Goal: Task Accomplishment & Management: Manage account settings

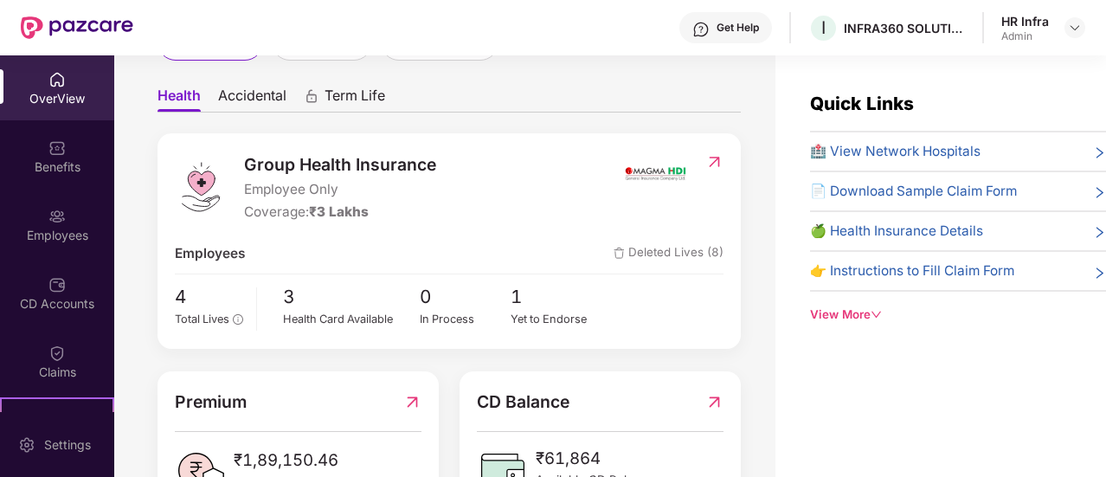
scroll to position [226, 0]
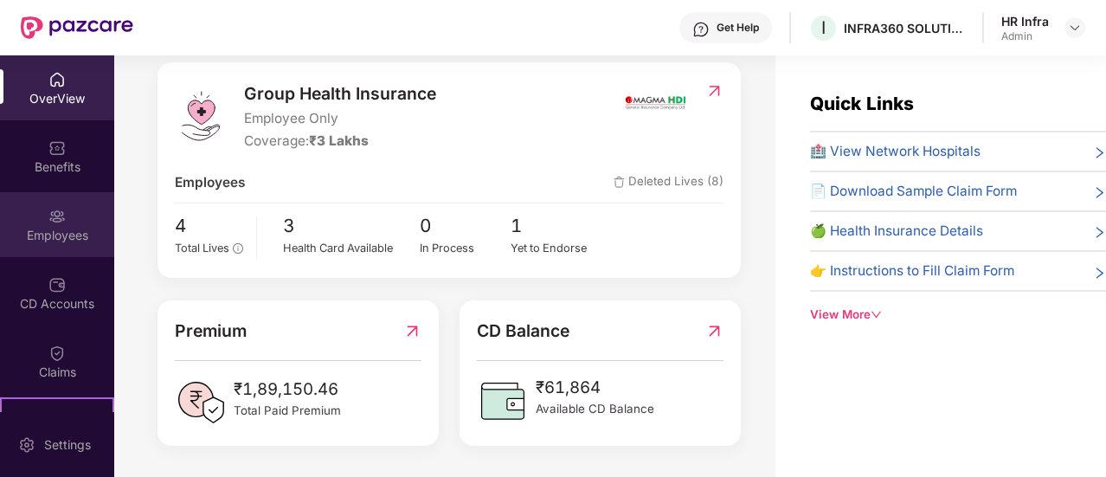
click at [67, 205] on div "Employees" at bounding box center [57, 224] width 114 height 65
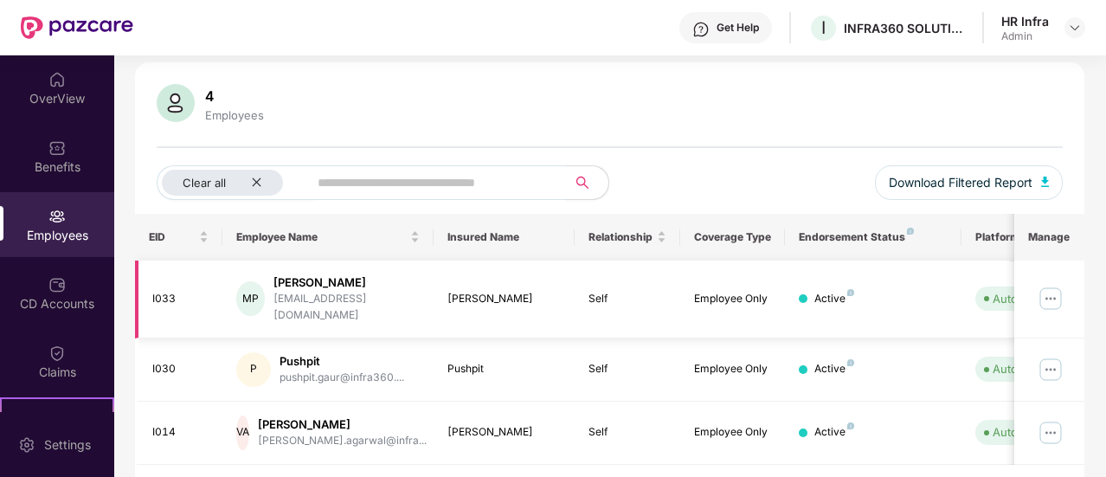
click at [310, 275] on div "[PERSON_NAME]" at bounding box center [346, 282] width 146 height 16
click at [326, 295] on div "[EMAIL_ADDRESS][DOMAIN_NAME]" at bounding box center [346, 307] width 146 height 33
click at [1060, 297] on img at bounding box center [1050, 299] width 28 height 28
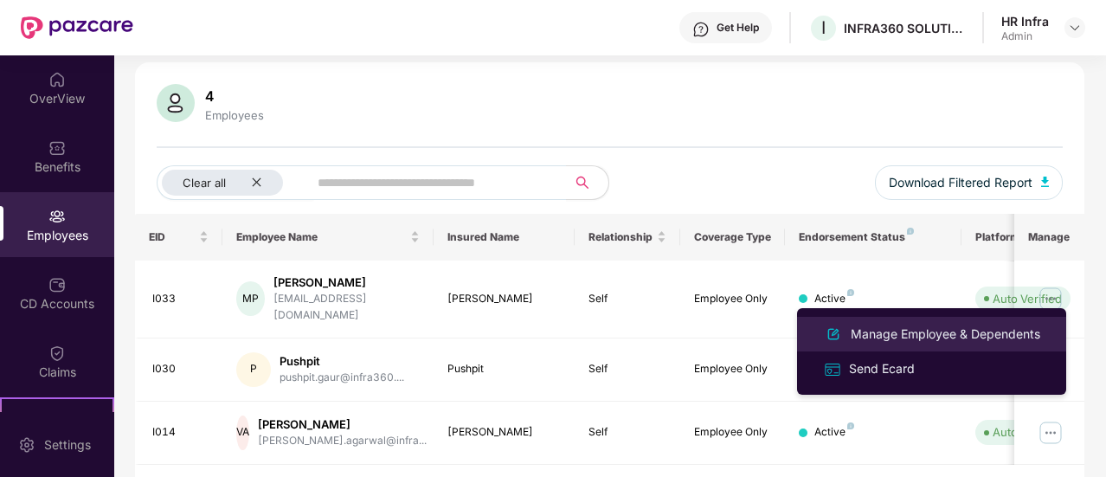
click at [990, 330] on div "Manage Employee & Dependents" at bounding box center [945, 333] width 196 height 19
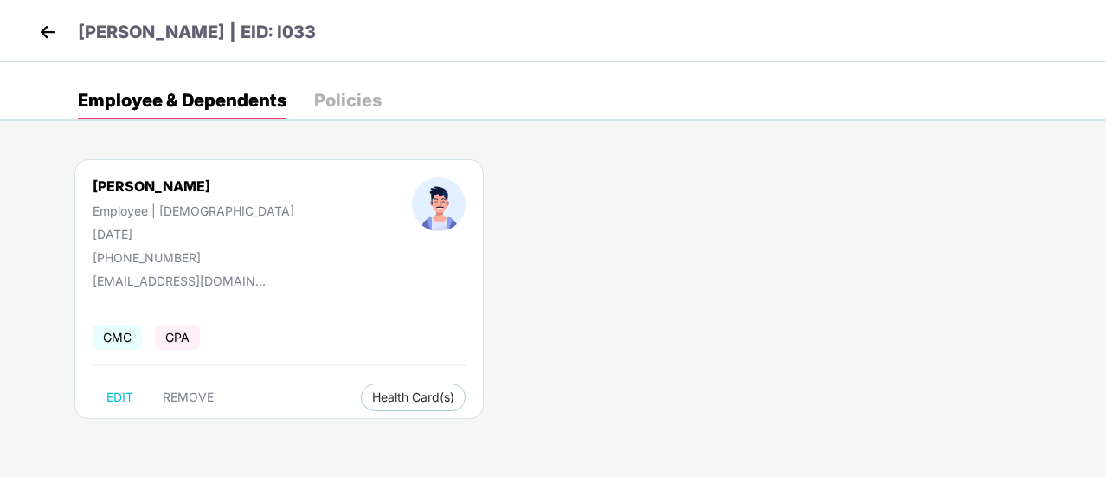
click at [46, 25] on img at bounding box center [48, 32] width 26 height 26
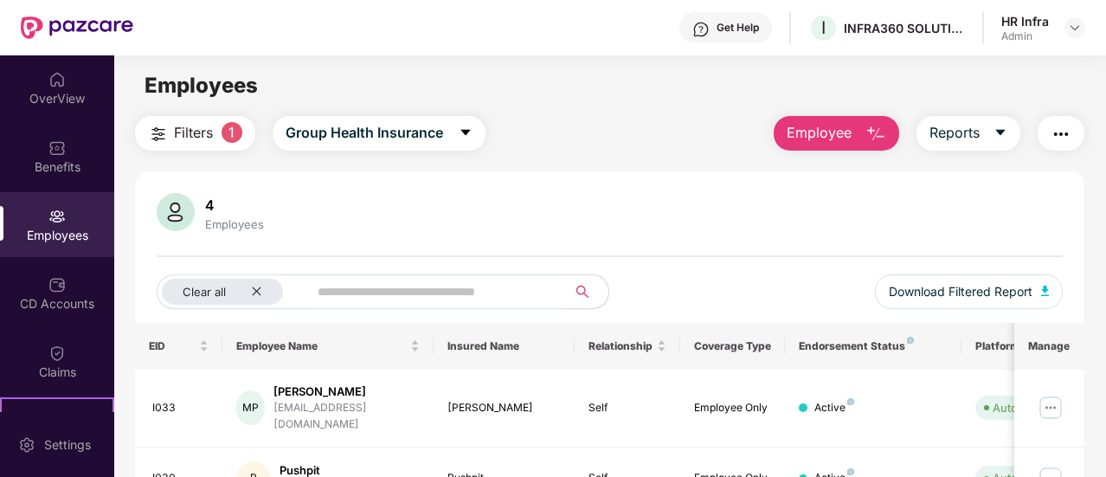
scroll to position [142, 0]
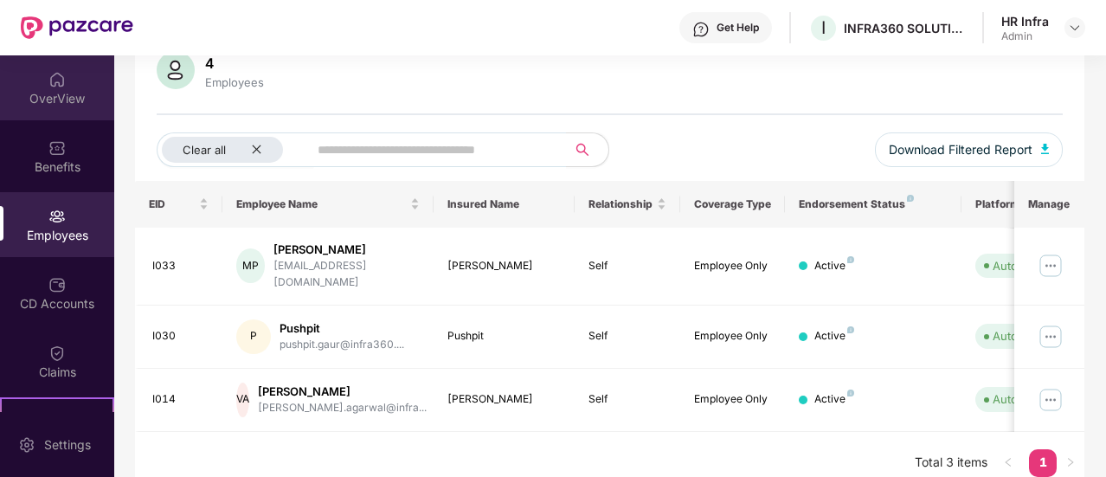
click at [73, 83] on div "OverView" at bounding box center [57, 87] width 114 height 65
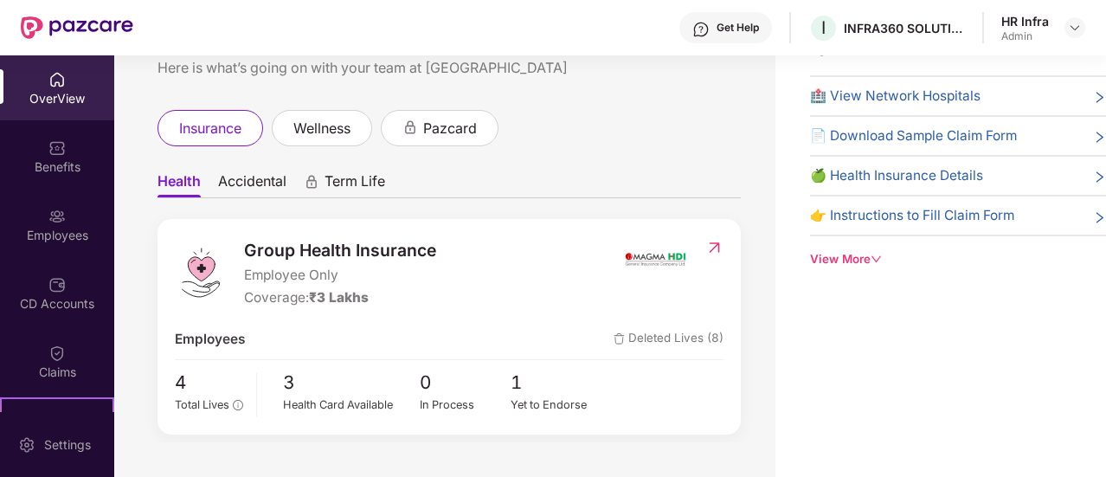
scroll to position [226, 0]
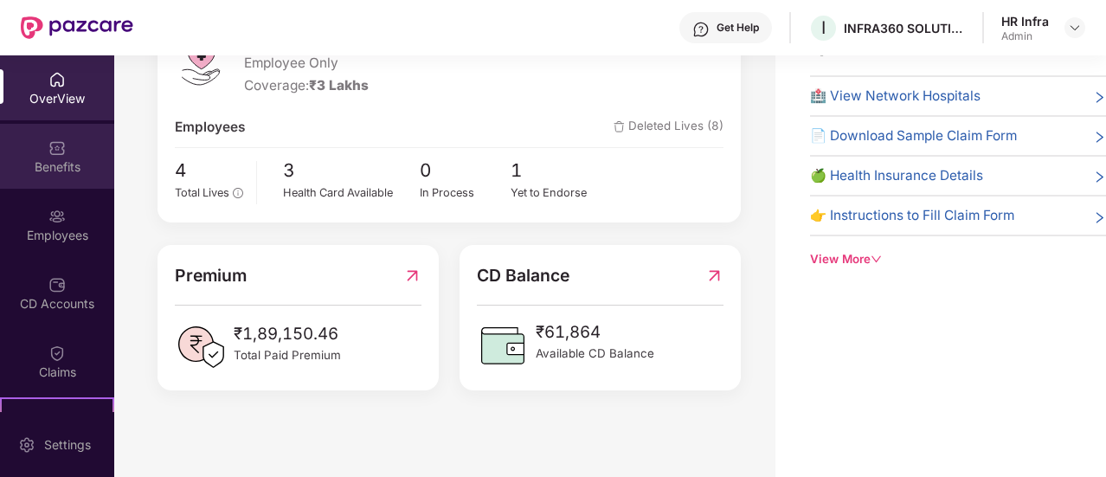
click at [62, 137] on div "Benefits" at bounding box center [57, 156] width 114 height 65
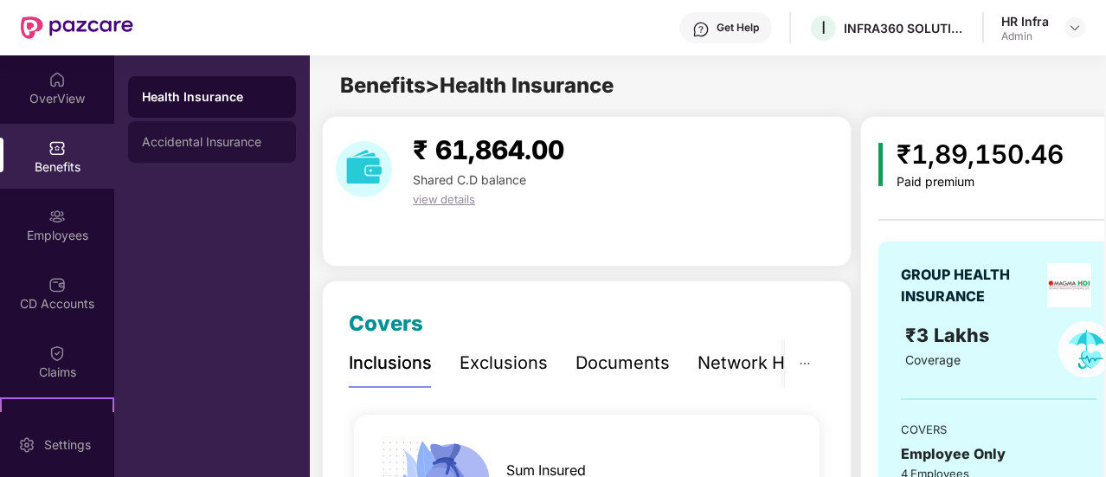
click at [239, 151] on div "Accidental Insurance" at bounding box center [212, 142] width 168 height 42
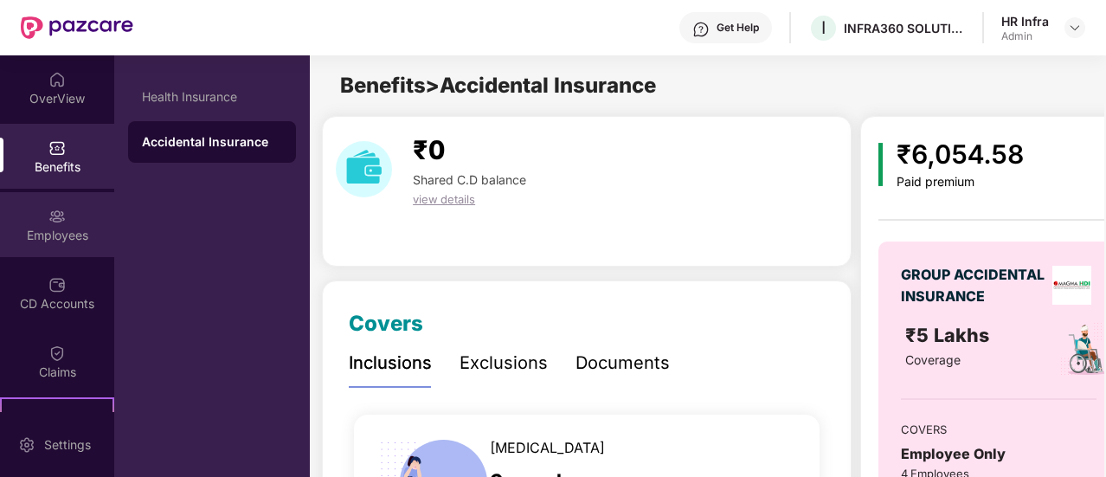
click at [48, 221] on img at bounding box center [56, 216] width 17 height 17
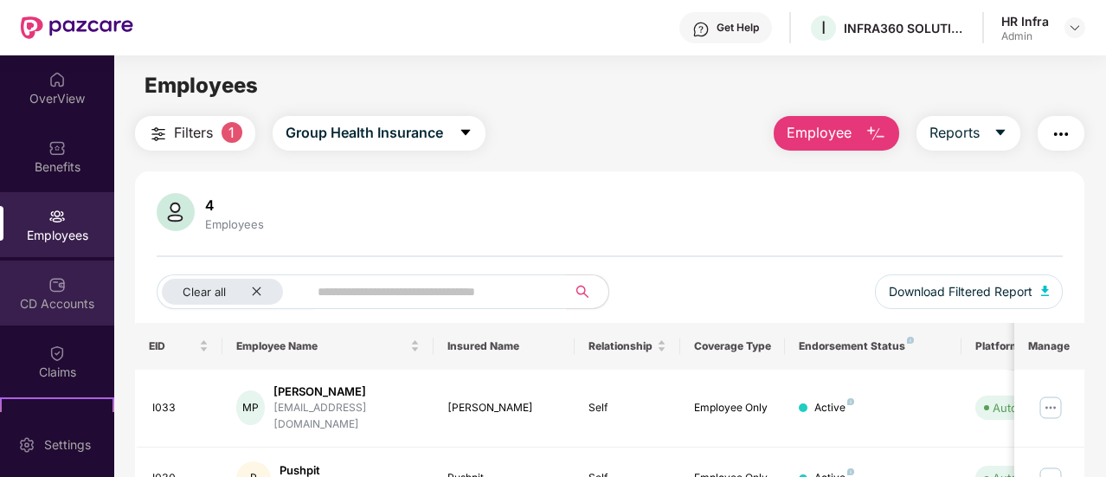
click at [40, 284] on div "CD Accounts" at bounding box center [57, 292] width 114 height 65
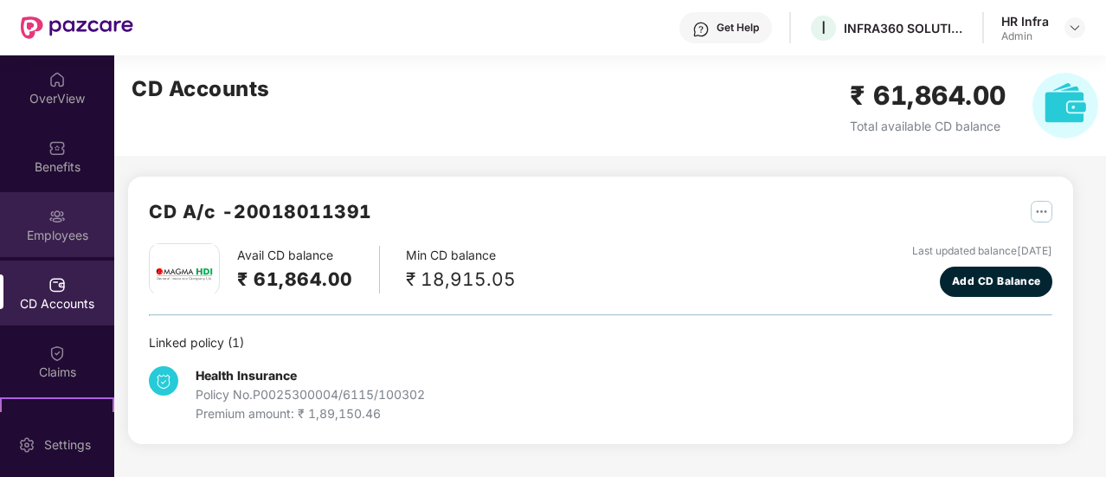
click at [54, 238] on div "Employees" at bounding box center [57, 235] width 114 height 17
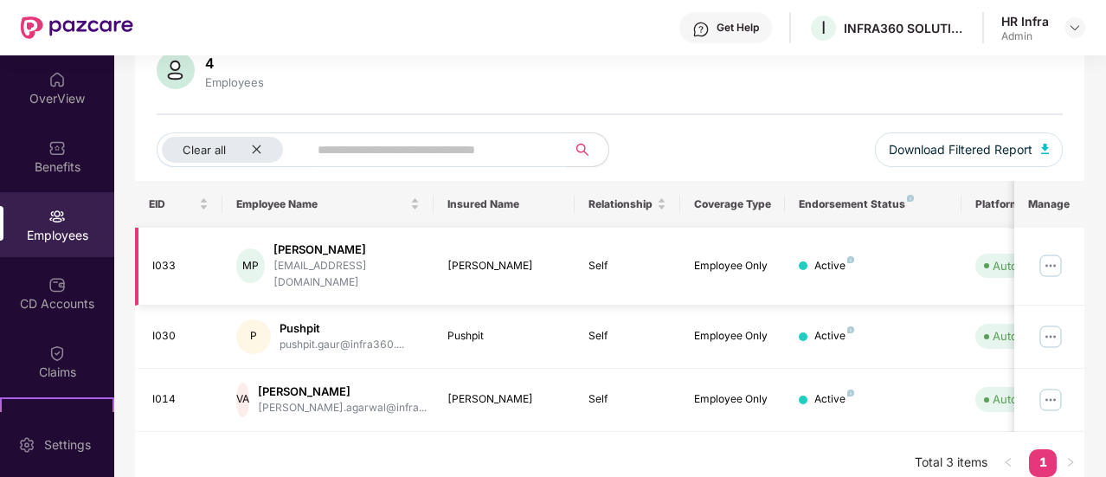
scroll to position [142, 0]
click at [978, 155] on span "Download Filtered Report" at bounding box center [960, 149] width 144 height 19
click at [807, 108] on div "4 Employees Clear all Download Filtered Report" at bounding box center [609, 116] width 949 height 130
click at [735, 77] on div "4 Employees" at bounding box center [610, 72] width 906 height 42
